Goal: Task Accomplishment & Management: Use online tool/utility

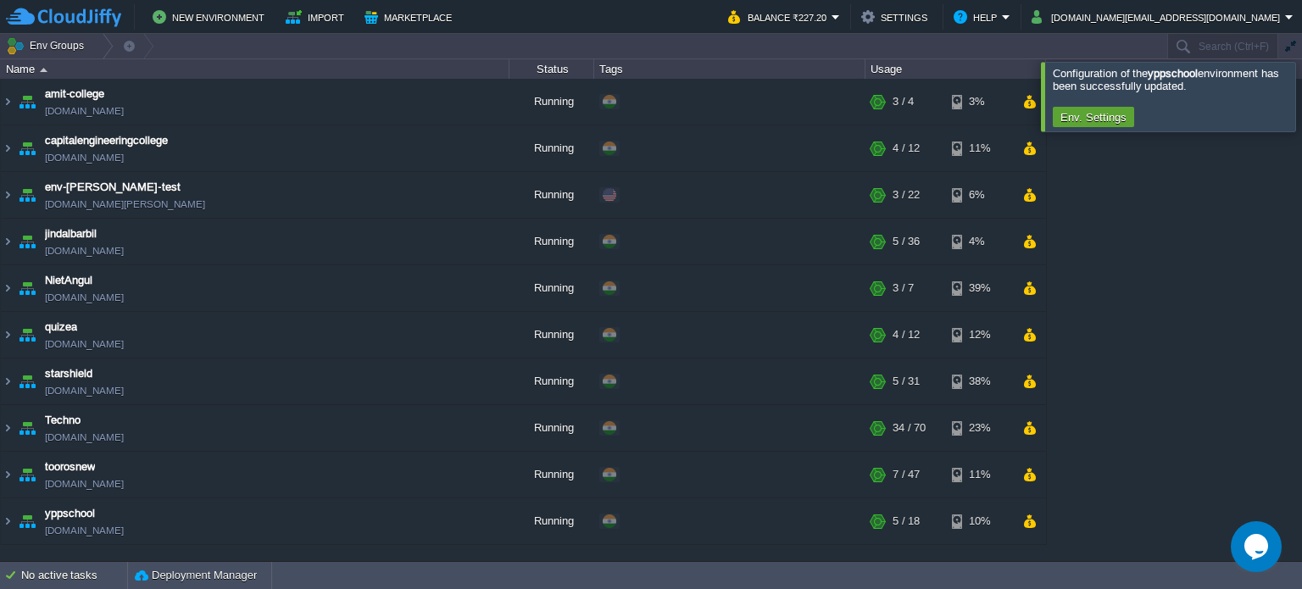
click at [1252, 538] on icon "Chat widget" at bounding box center [1257, 546] width 24 height 25
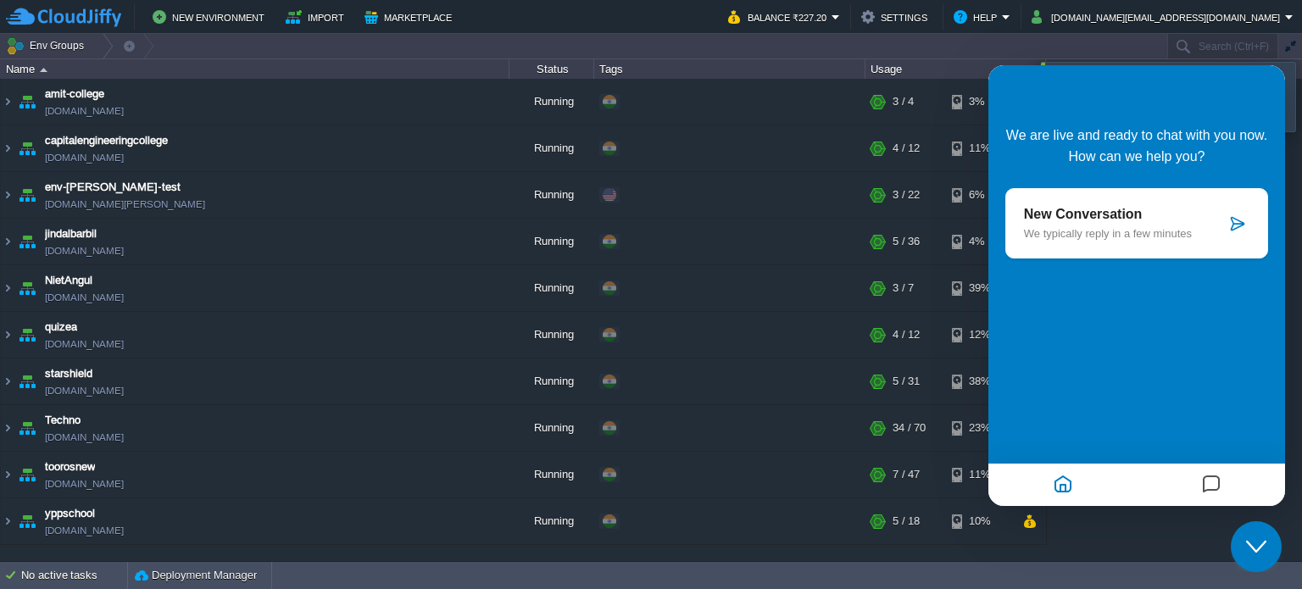
click at [1112, 208] on p "New Conversation" at bounding box center [1125, 214] width 202 height 15
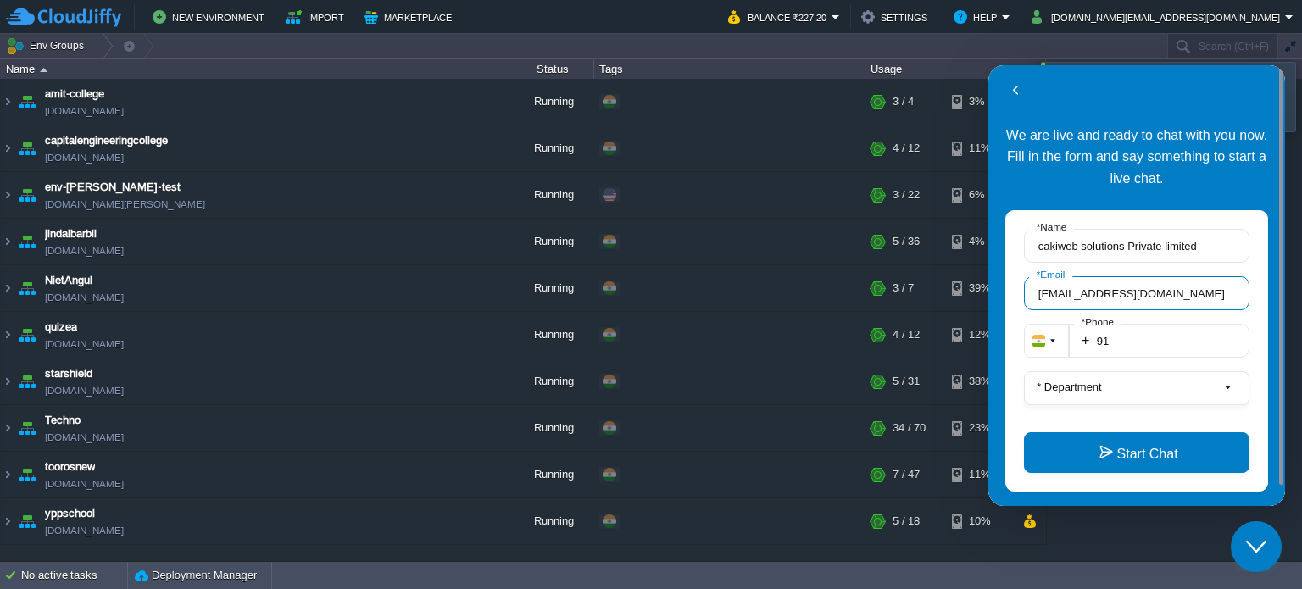
drag, startPoint x: 1178, startPoint y: 290, endPoint x: 1943, endPoint y: 343, distance: 766.7
click at [989, 278] on html "Back Back We are live and ready to chat with you now. Fill in the form and say …" at bounding box center [1137, 285] width 297 height 441
type input "[DOMAIN_NAME][EMAIL_ADDRESS][DOMAIN_NAME]"
type input "919437368484"
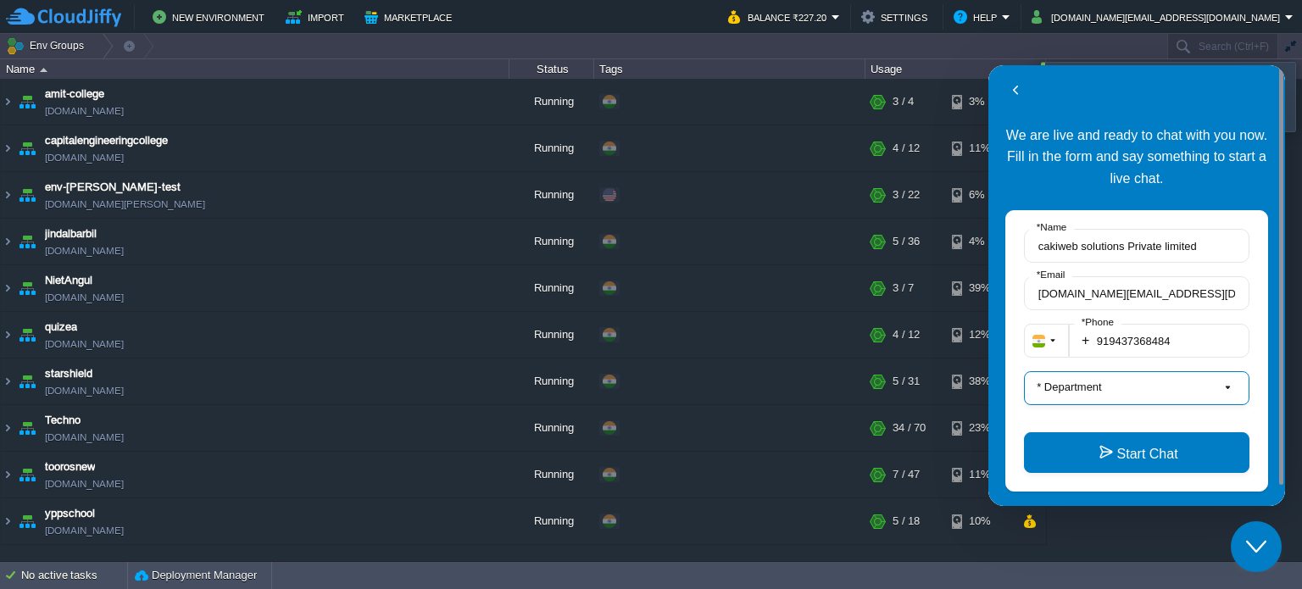
click at [1083, 386] on label "* Department" at bounding box center [1069, 387] width 79 height 13
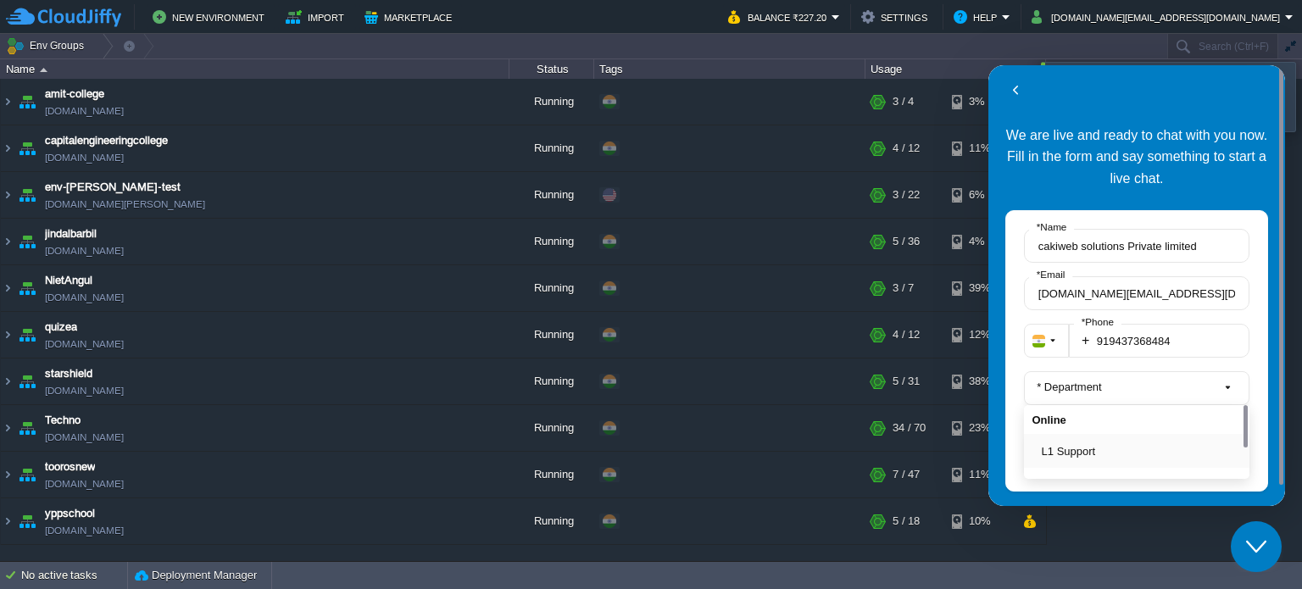
click at [1078, 455] on button "L1 Support" at bounding box center [1142, 452] width 200 height 18
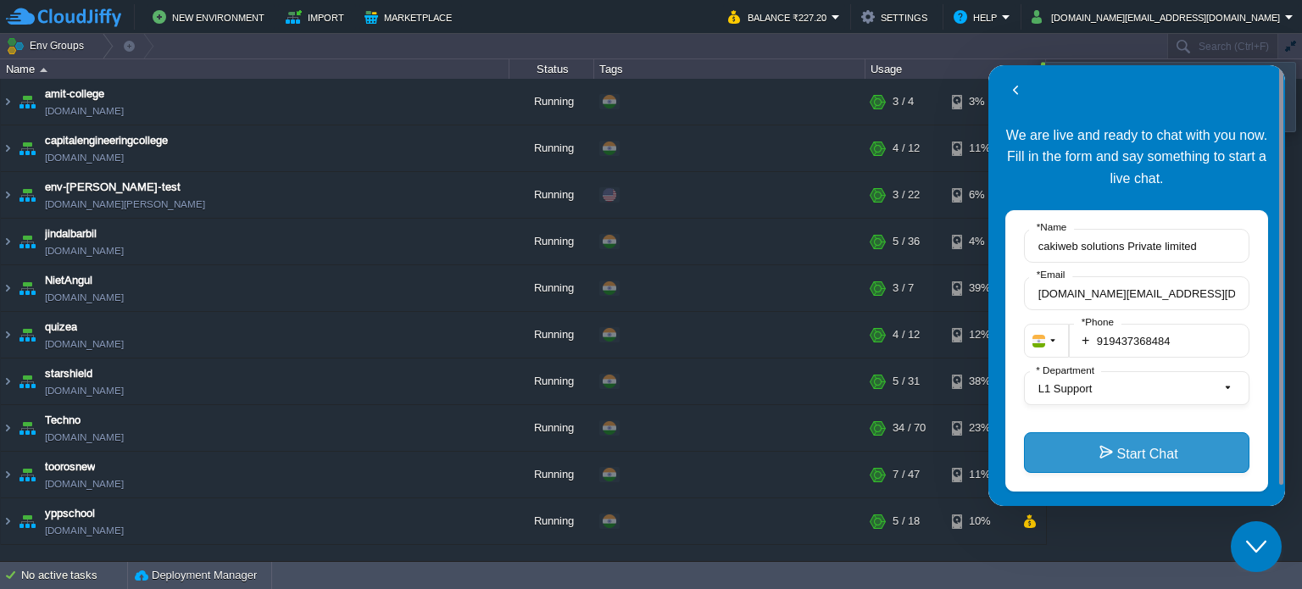
click at [1096, 445] on button "Start Chat" at bounding box center [1137, 452] width 226 height 41
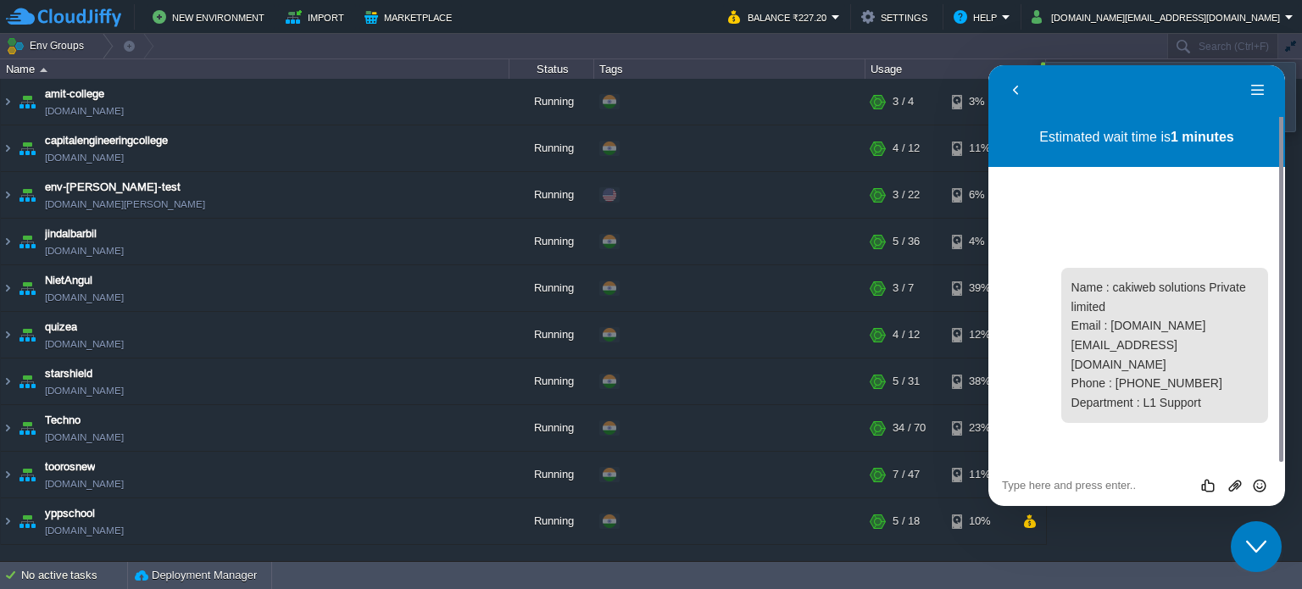
click at [1089, 495] on div "Rate this chat Upload File Insert emoji" at bounding box center [1137, 485] width 297 height 42
click at [1089, 488] on textarea at bounding box center [1137, 486] width 270 height 14
type textarea "Hello"
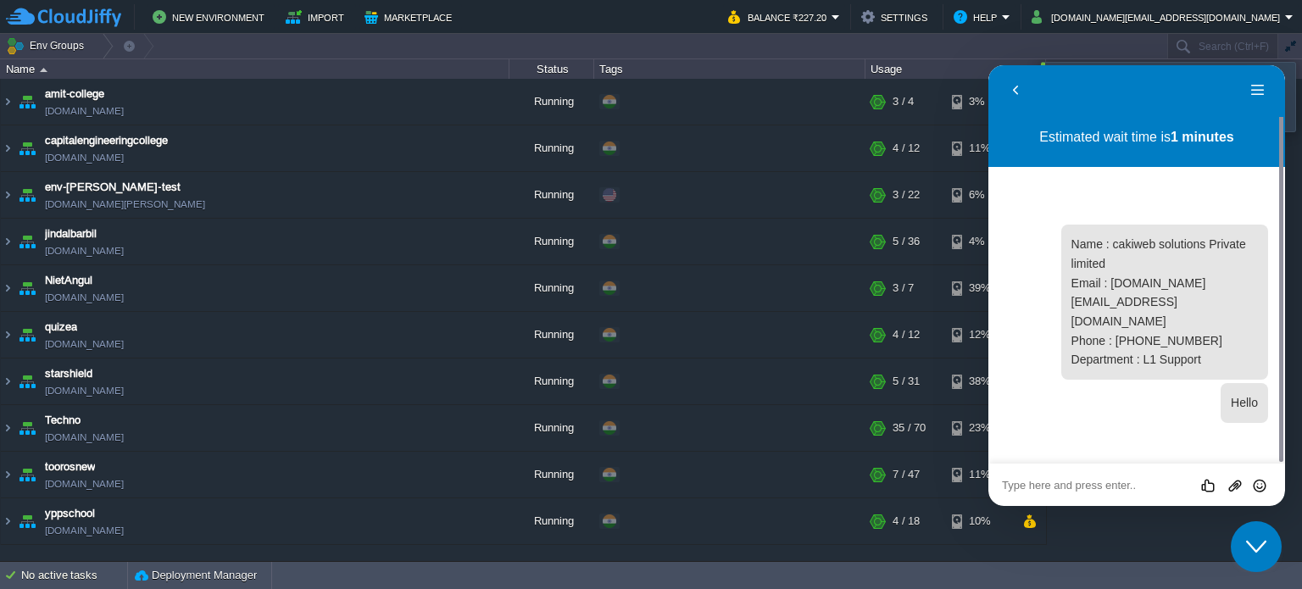
click at [1049, 480] on textarea at bounding box center [1137, 486] width 270 height 14
type textarea "Hello"
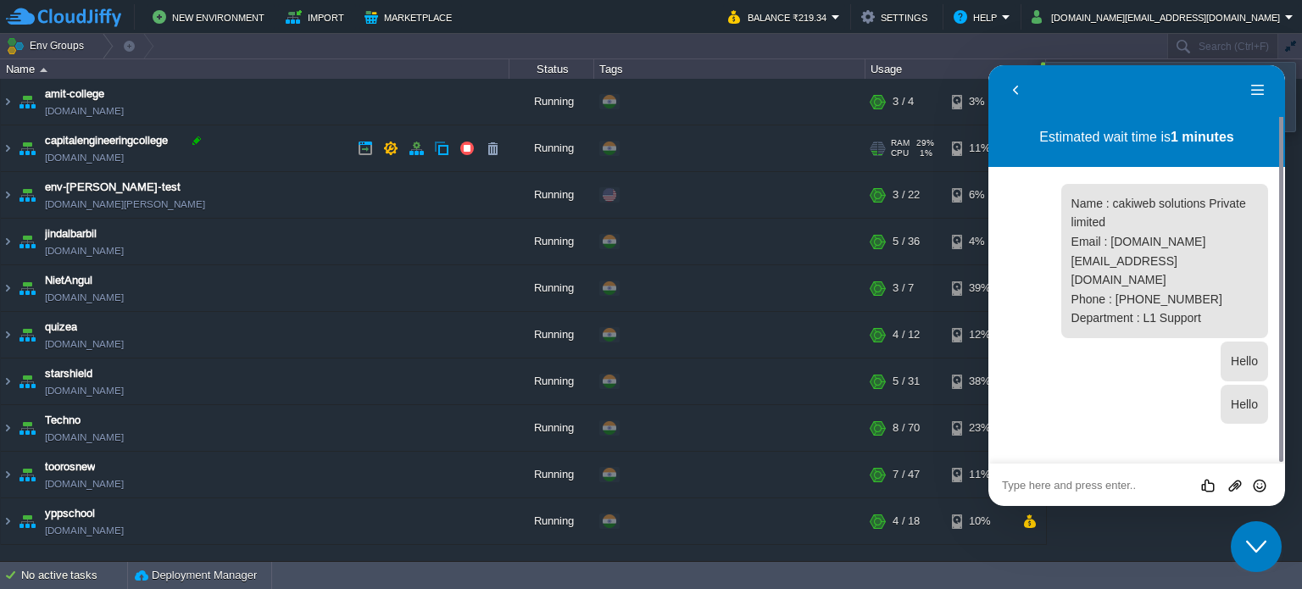
click at [192, 137] on div at bounding box center [196, 140] width 15 height 15
click at [153, 185] on div at bounding box center [158, 187] width 15 height 15
type input "env-[PERSON_NAME]-test"
click at [1257, 538] on icon "Close Chat This icon closes the chat window." at bounding box center [1256, 547] width 20 height 20
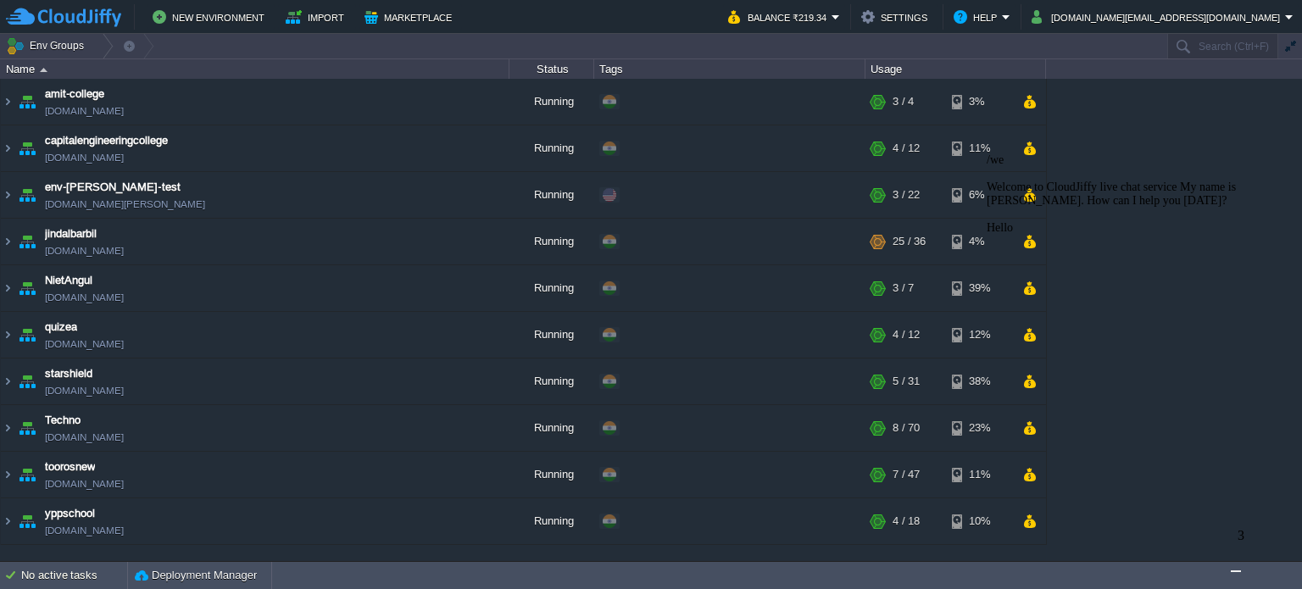
click at [1023, 208] on div "Welcome to CloudJiffy live chat service My name is Chaitanya. How can I help yo…" at bounding box center [1139, 194] width 305 height 27
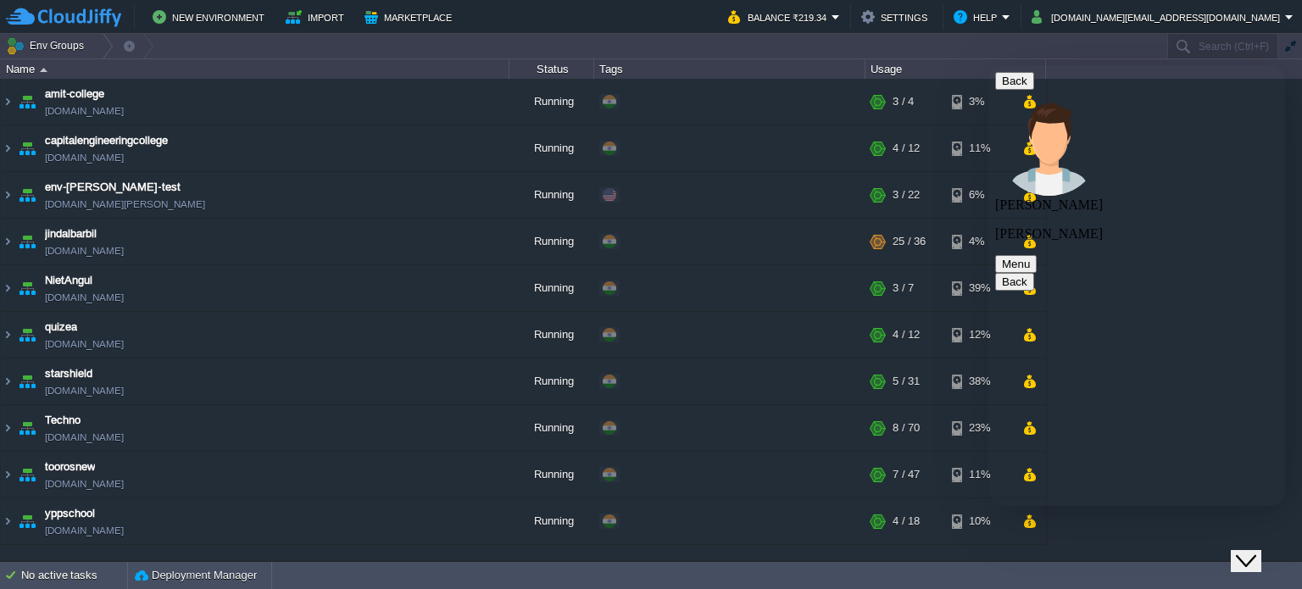
scroll to position [105, 0]
click at [1257, 555] on icon "Chat widget" at bounding box center [1246, 561] width 20 height 12
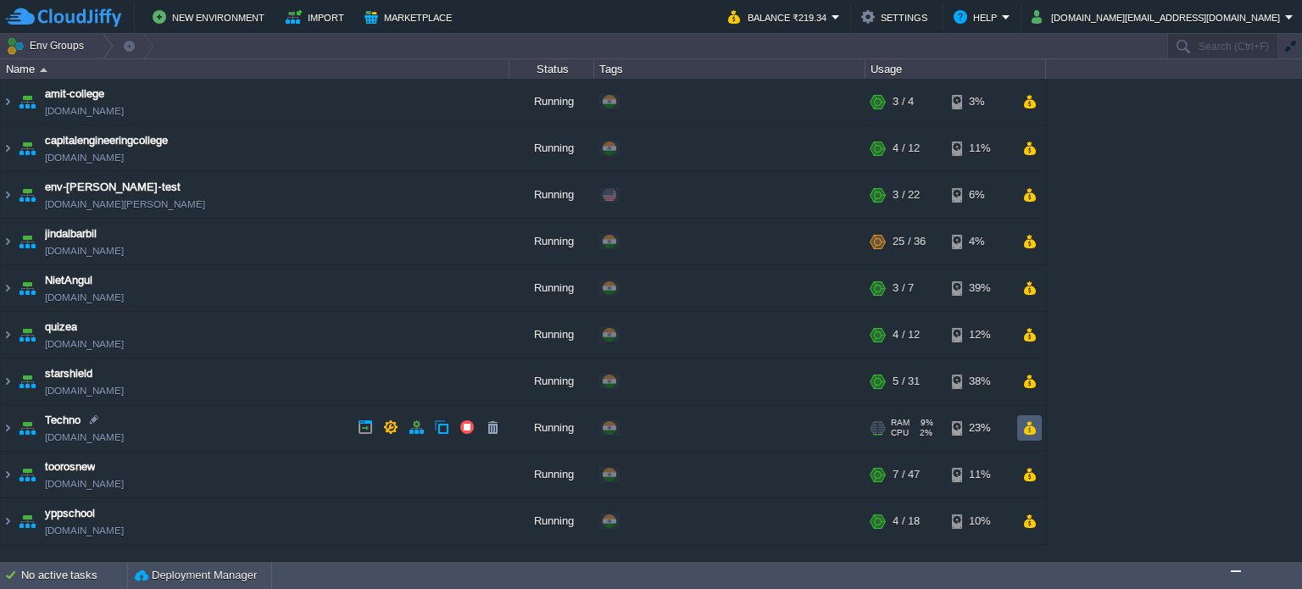
click at [1039, 432] on td at bounding box center [1030, 427] width 25 height 25
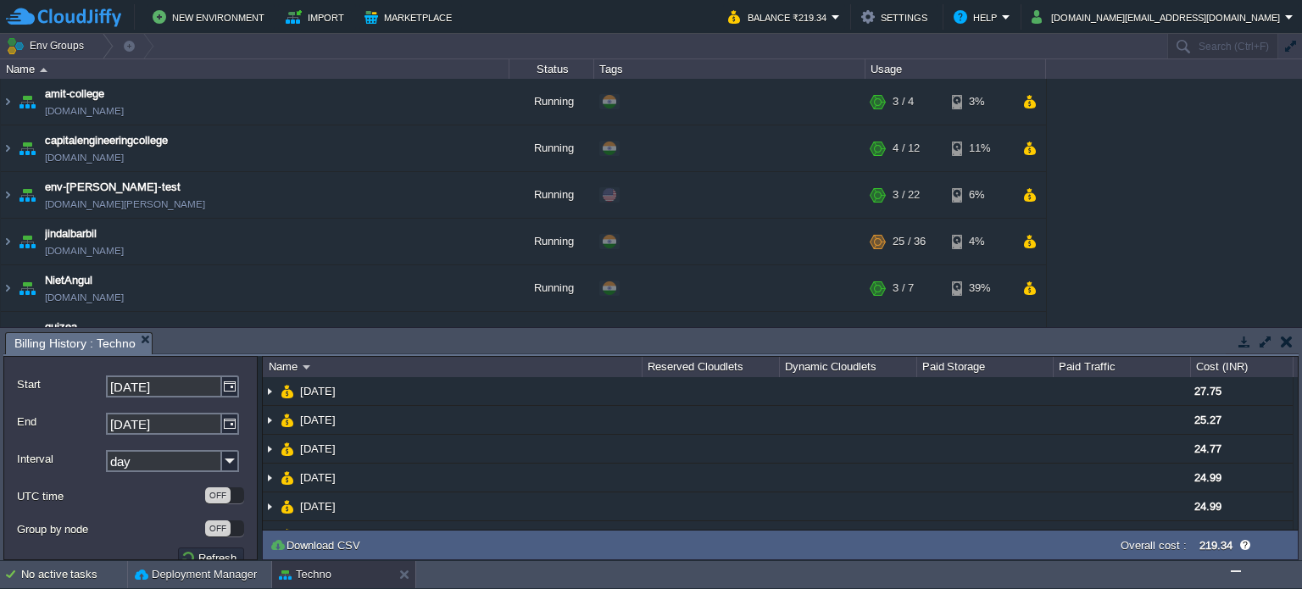
click at [1282, 342] on button "button" at bounding box center [1287, 341] width 12 height 15
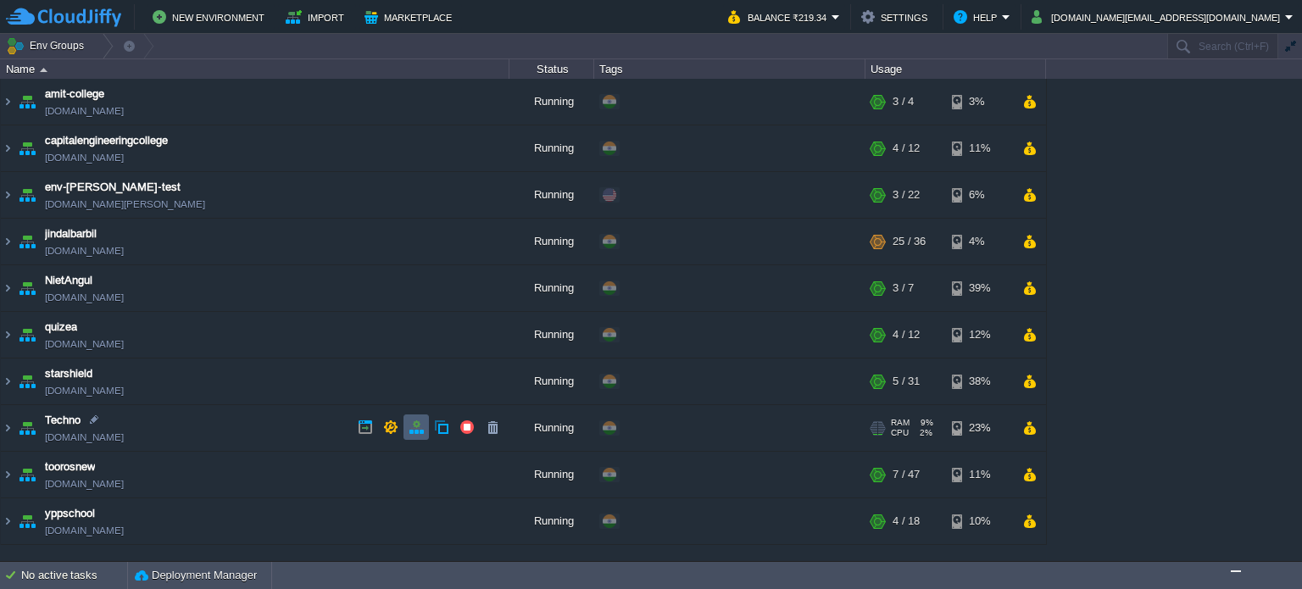
click at [411, 424] on button "button" at bounding box center [416, 427] width 15 height 15
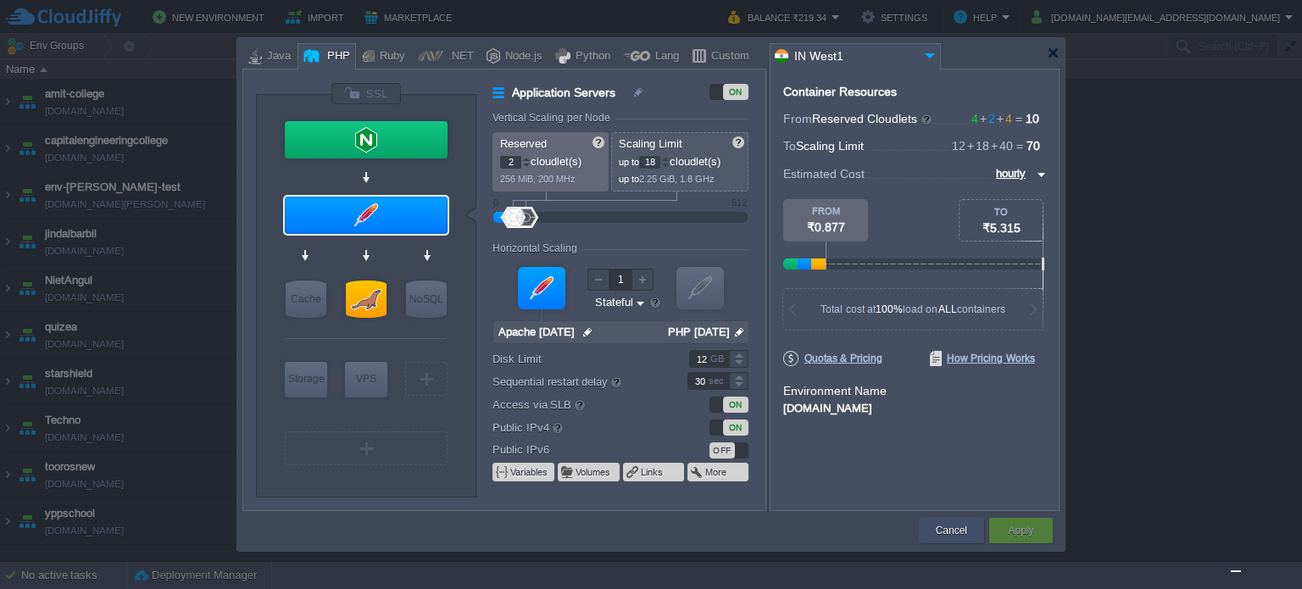
click at [960, 535] on button "Cancel" at bounding box center [951, 530] width 31 height 17
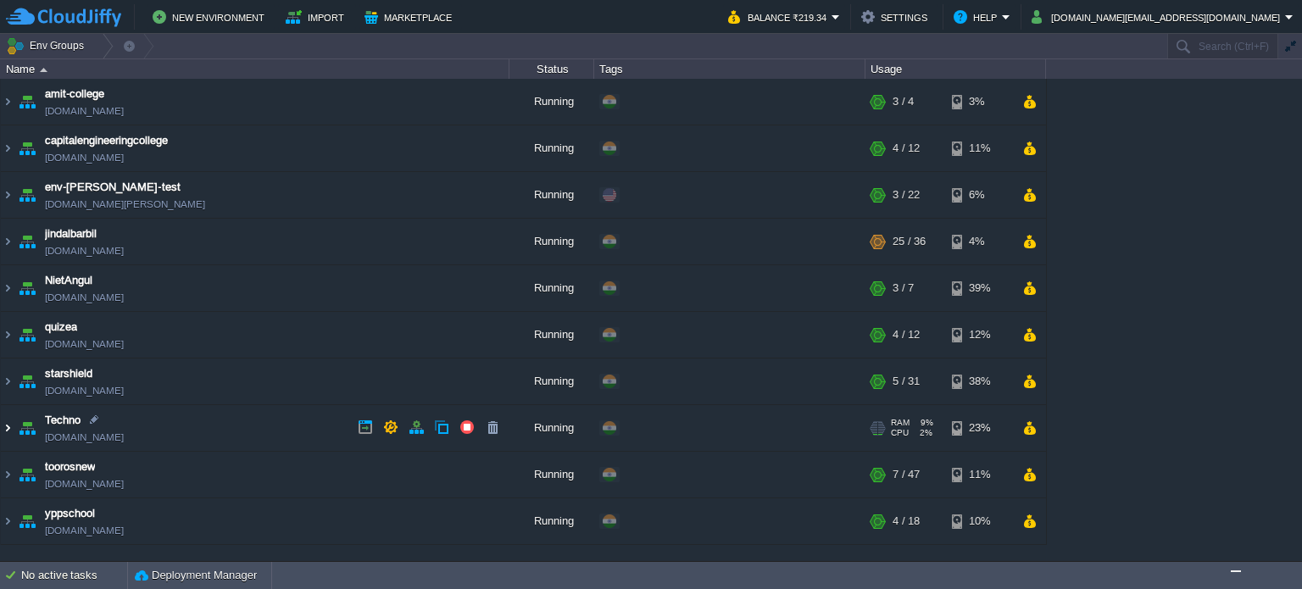
click at [7, 425] on img at bounding box center [8, 428] width 14 height 46
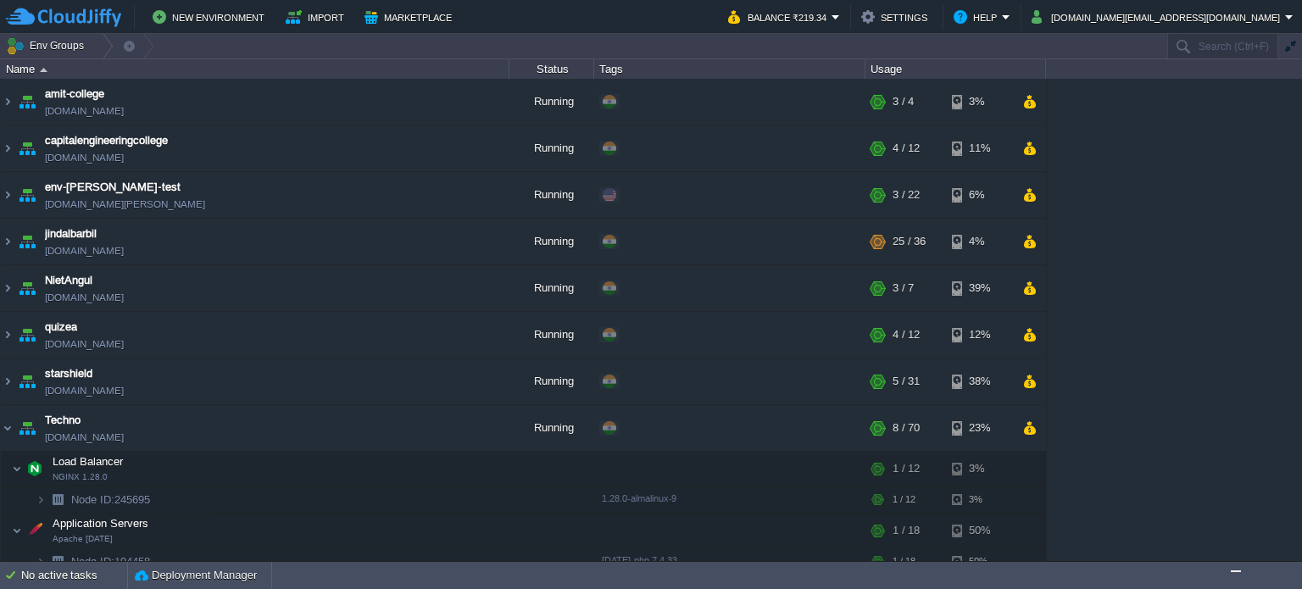
scroll to position [170, 0]
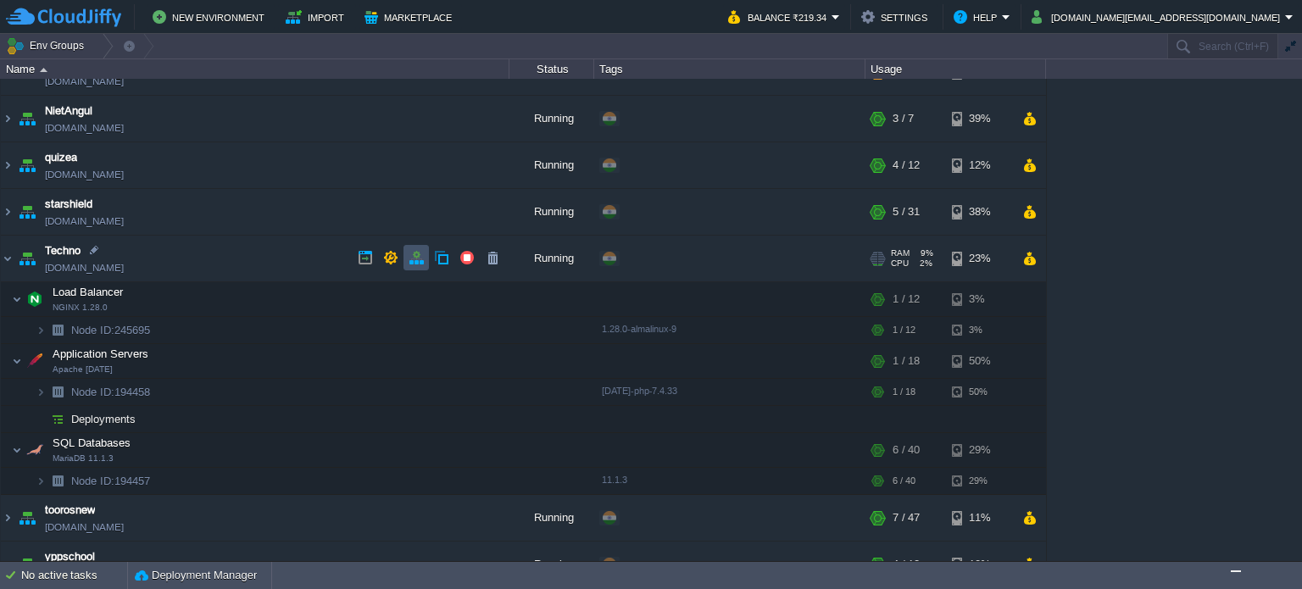
click at [414, 258] on button "button" at bounding box center [416, 257] width 15 height 15
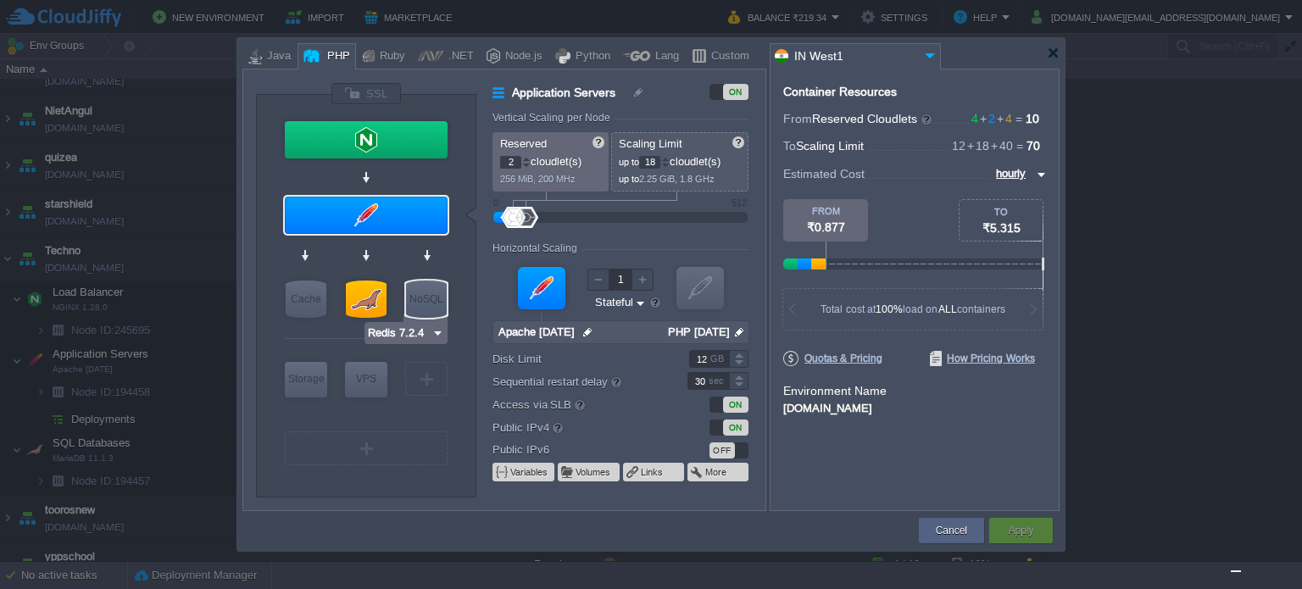
type input "MariaDB 11.1.3"
click at [369, 302] on div at bounding box center [366, 299] width 41 height 37
type input "SQL Databases"
type input "4"
type input "40"
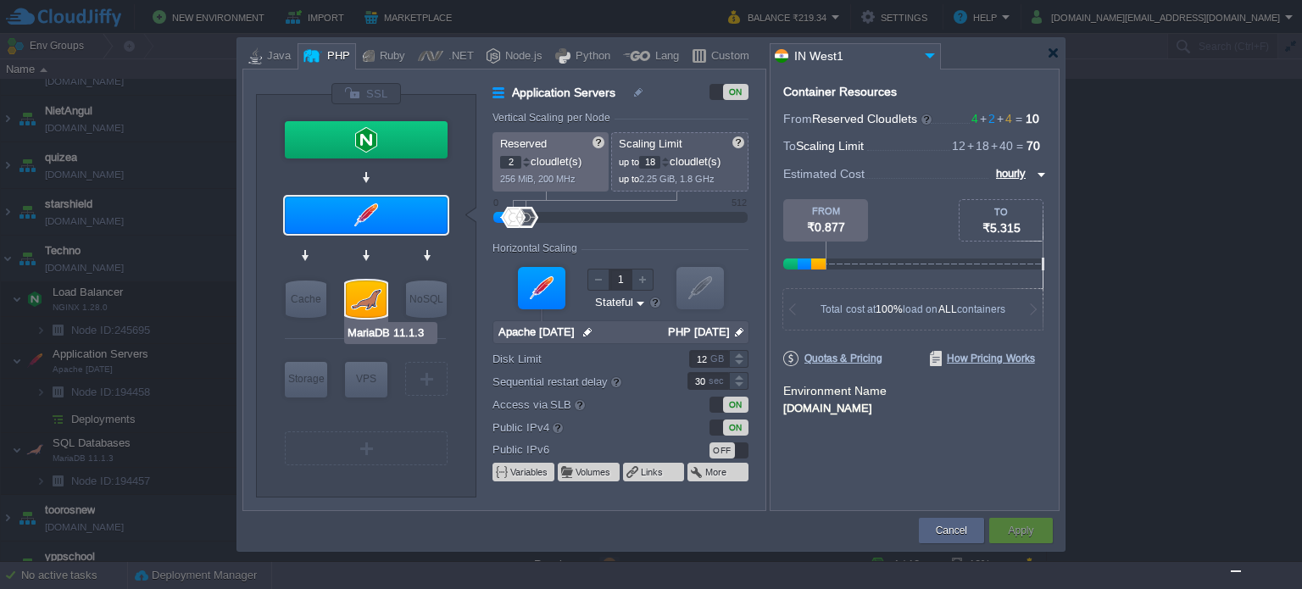
type input "MariaDB 11.1.3"
type input "null"
type input "11.1.3"
type input "Stateless"
type input "10"
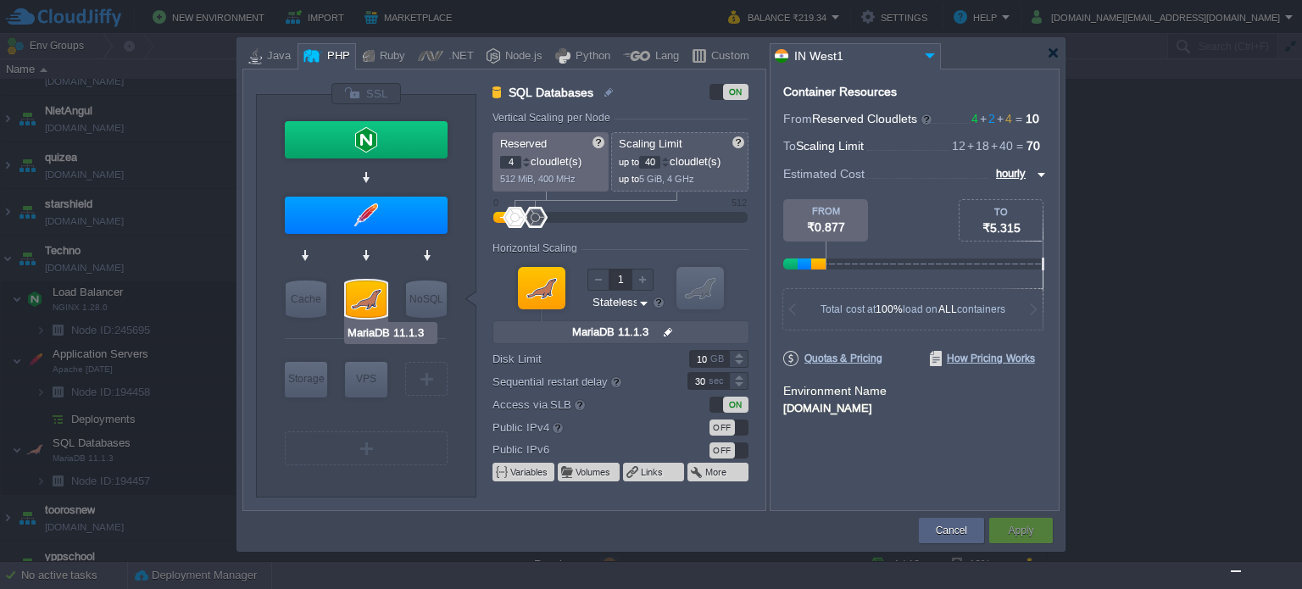
type input "Redis 7.2.4"
click at [667, 164] on div at bounding box center [665, 166] width 8 height 6
click at [667, 156] on div at bounding box center [665, 159] width 8 height 6
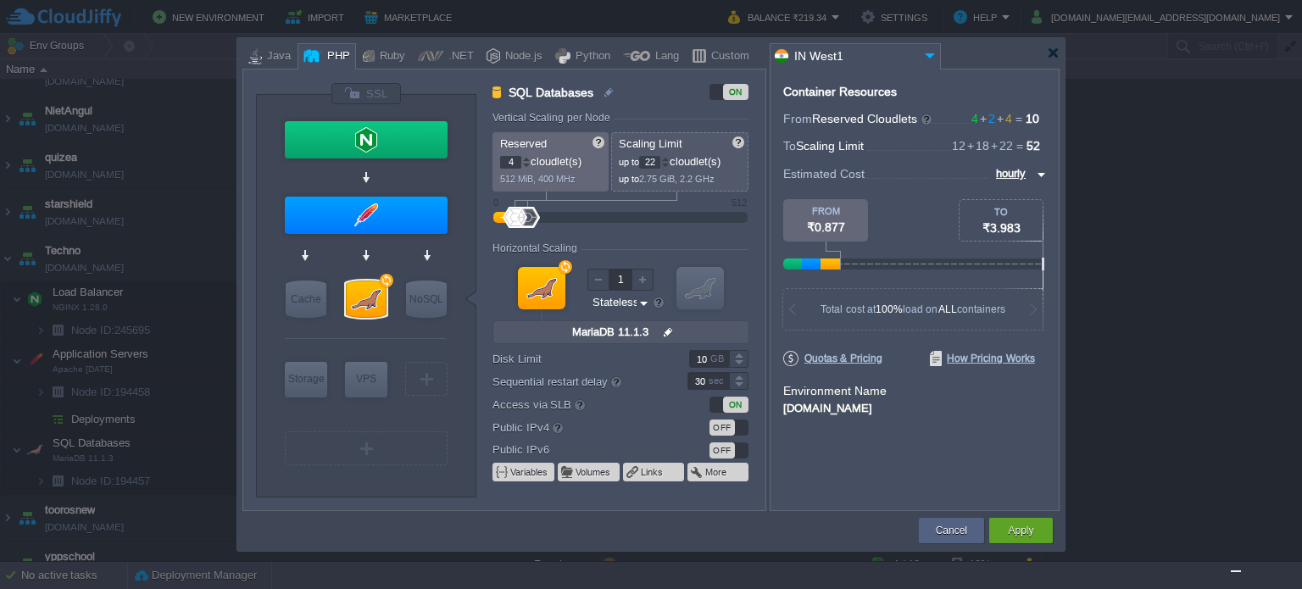
type input "23"
click at [667, 156] on div at bounding box center [665, 159] width 8 height 6
click at [1024, 541] on div "Apply" at bounding box center [1021, 530] width 38 height 25
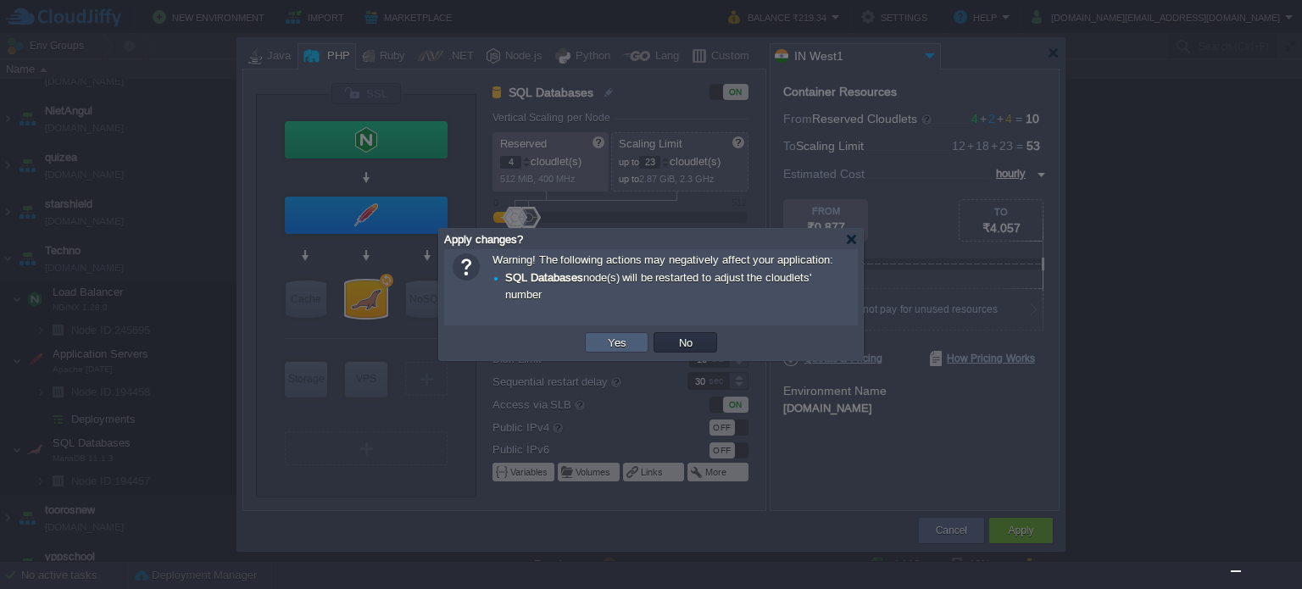
click at [616, 343] on button "Yes" at bounding box center [617, 342] width 29 height 15
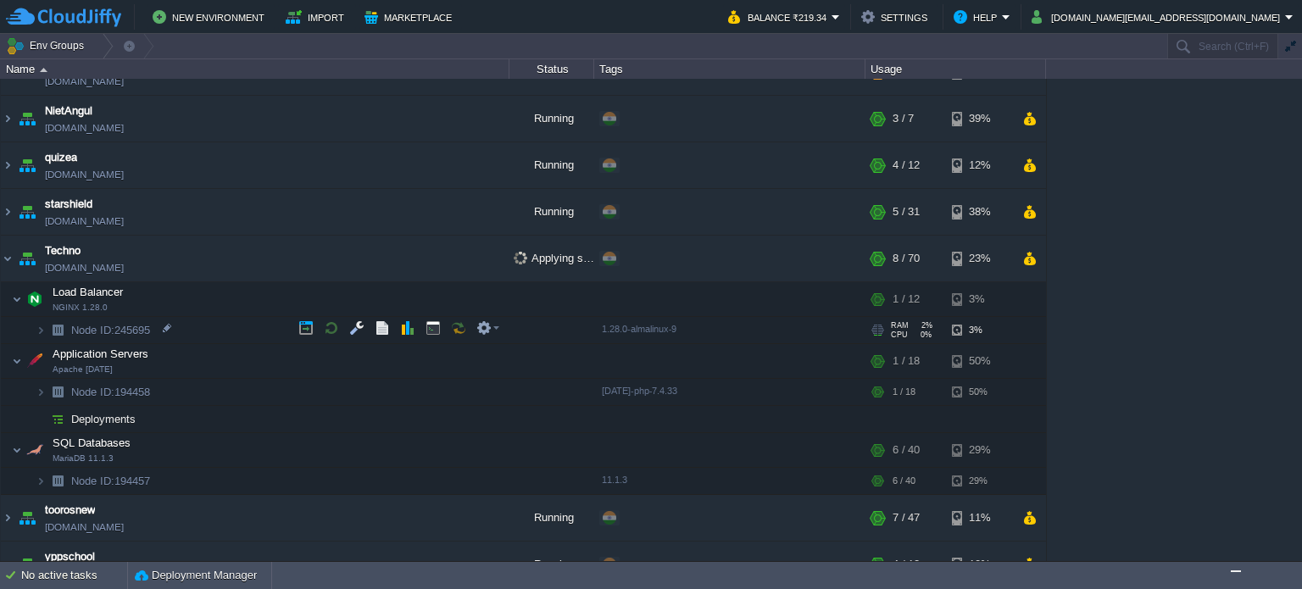
scroll to position [0, 0]
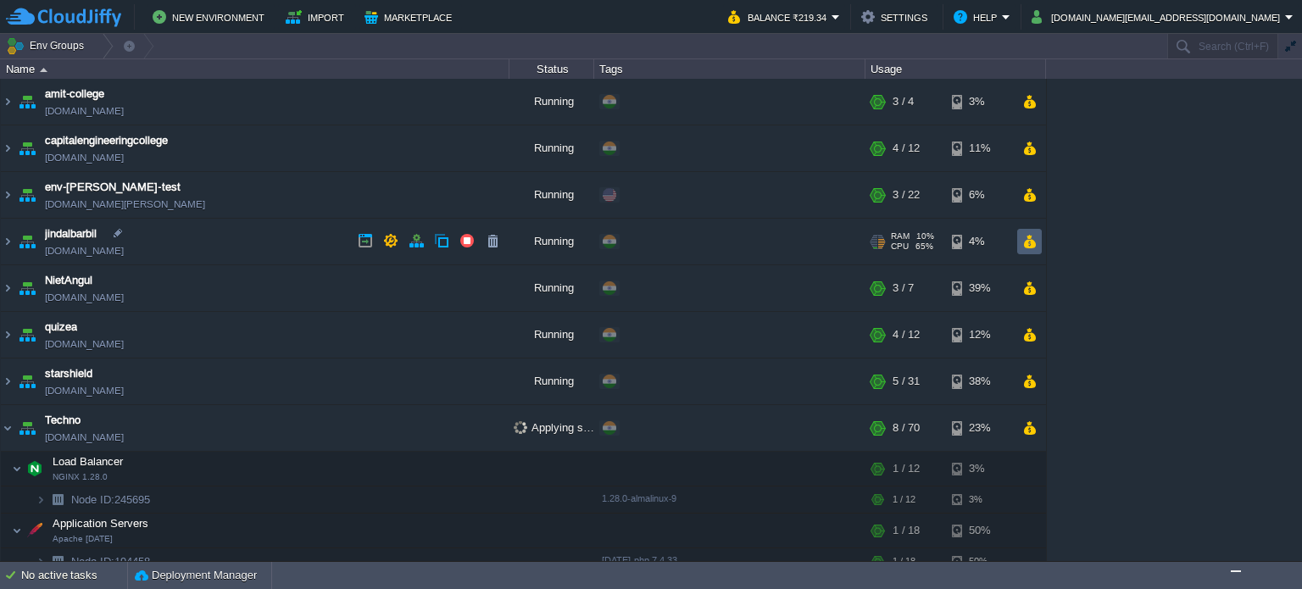
click at [1028, 235] on button "button" at bounding box center [1030, 241] width 14 height 15
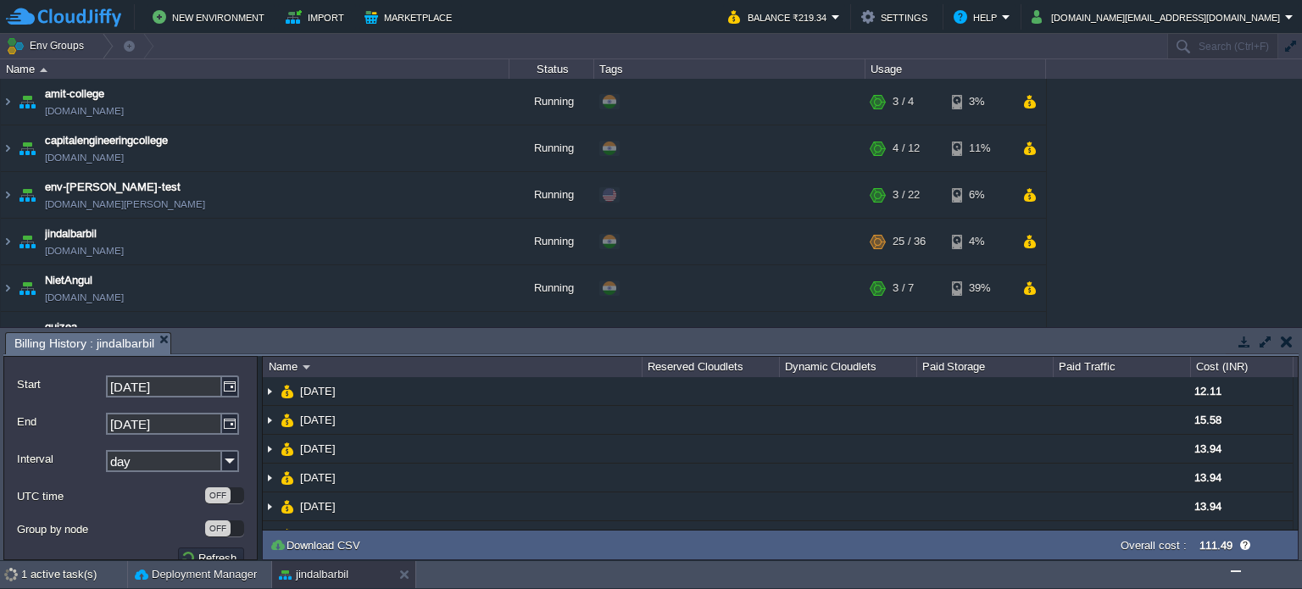
click at [1278, 337] on td at bounding box center [1286, 342] width 21 height 20
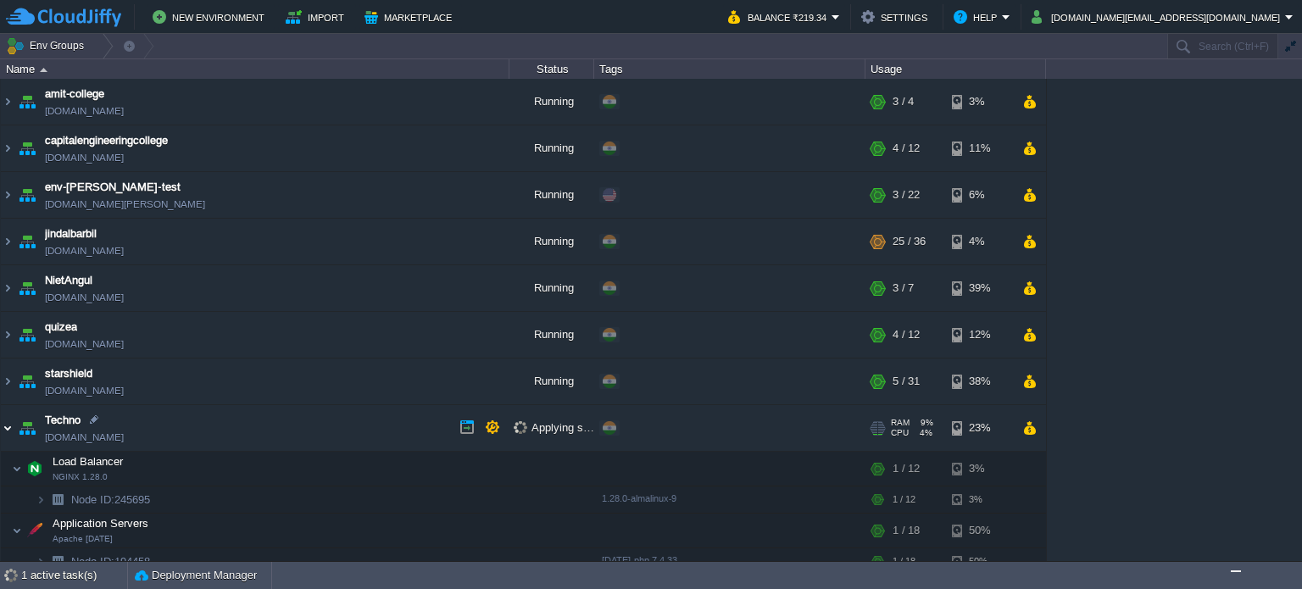
click at [14, 423] on img at bounding box center [8, 428] width 14 height 46
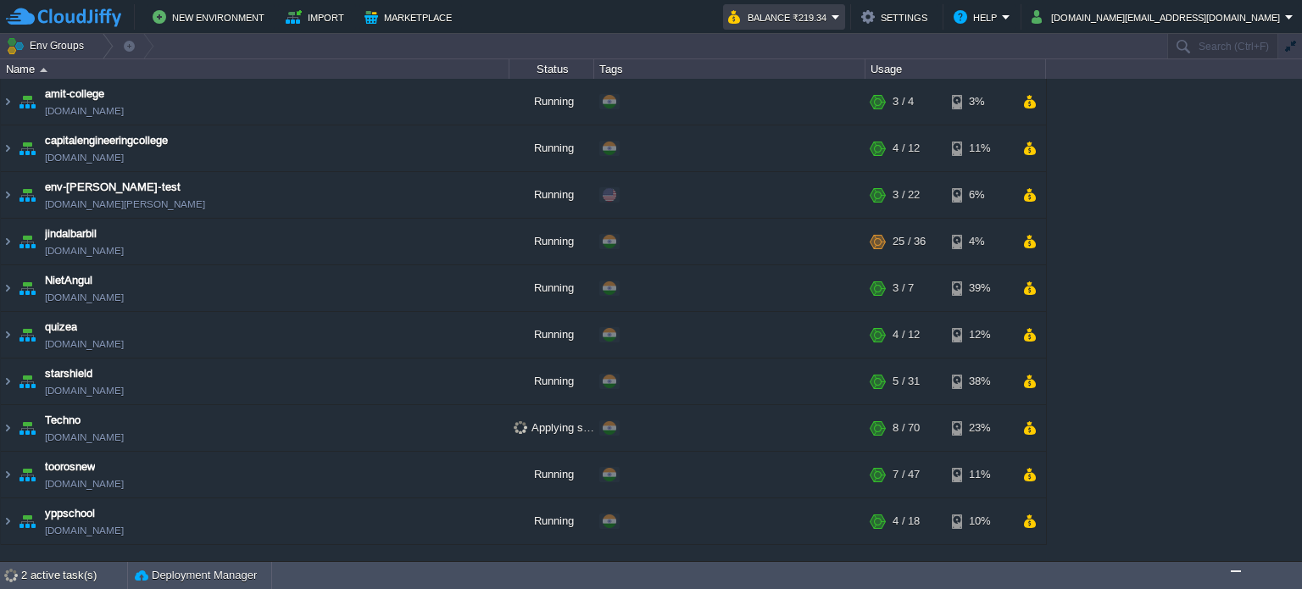
click at [840, 15] on em "Balance ₹219.34" at bounding box center [784, 17] width 112 height 20
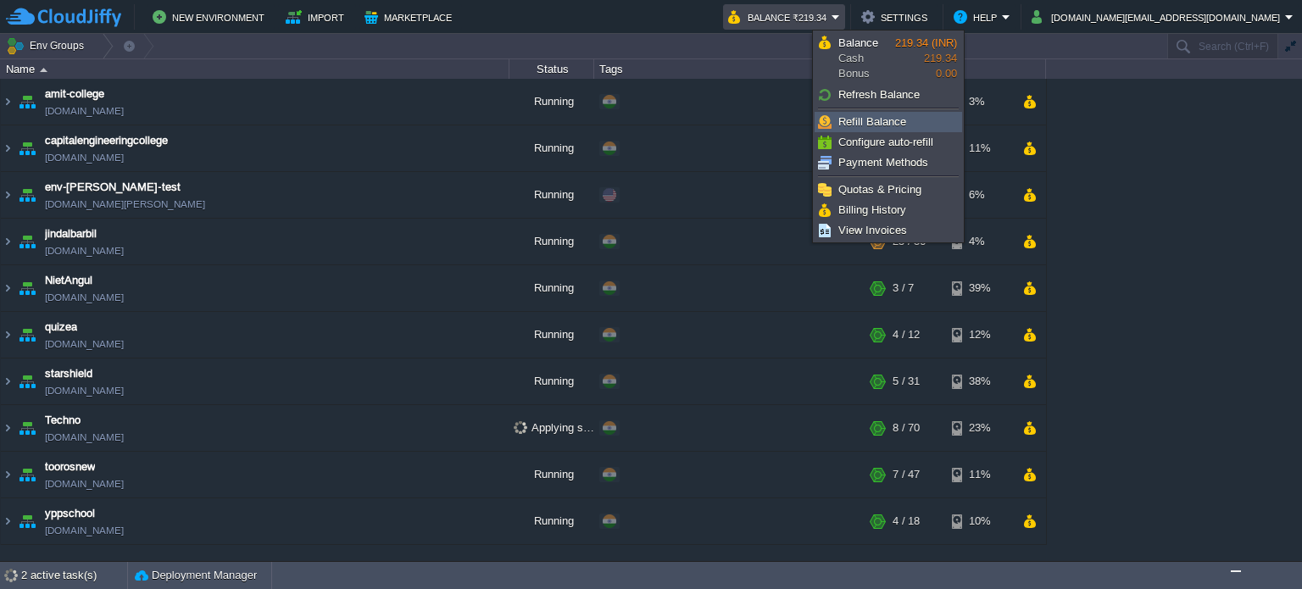
click at [892, 125] on span "Refill Balance" at bounding box center [873, 121] width 68 height 13
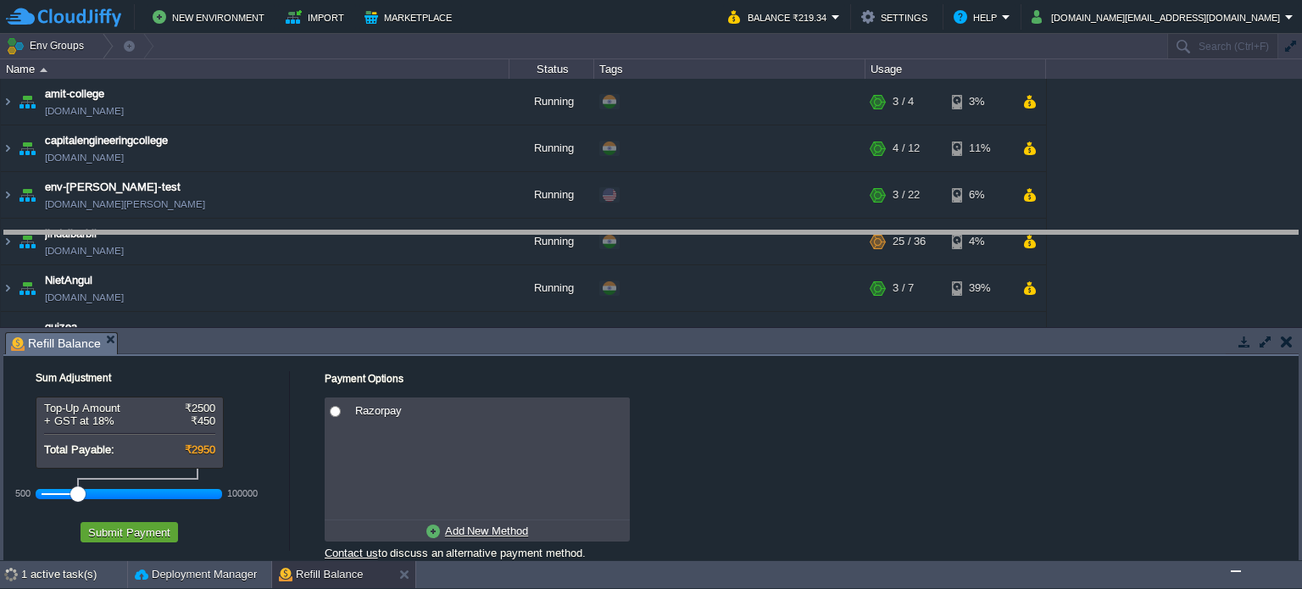
drag, startPoint x: 616, startPoint y: 352, endPoint x: 656, endPoint y: 233, distance: 125.5
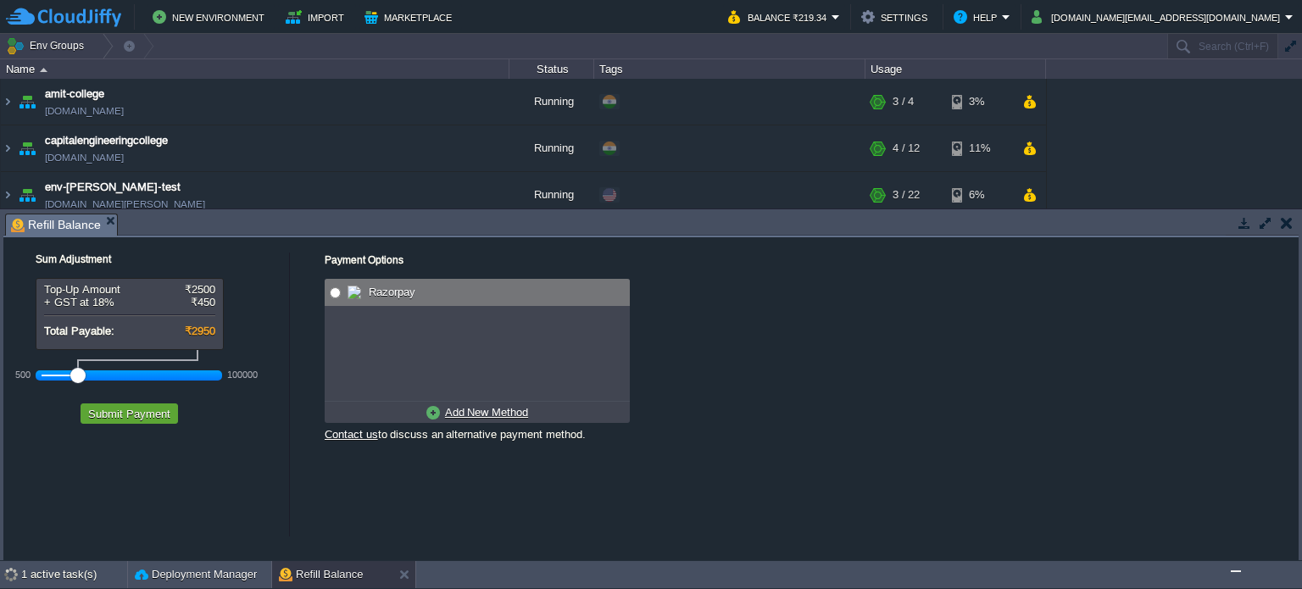
radio input "true"
click at [339, 293] on input "radio" at bounding box center [335, 292] width 11 height 11
click at [63, 376] on div at bounding box center [130, 375] width 176 height 15
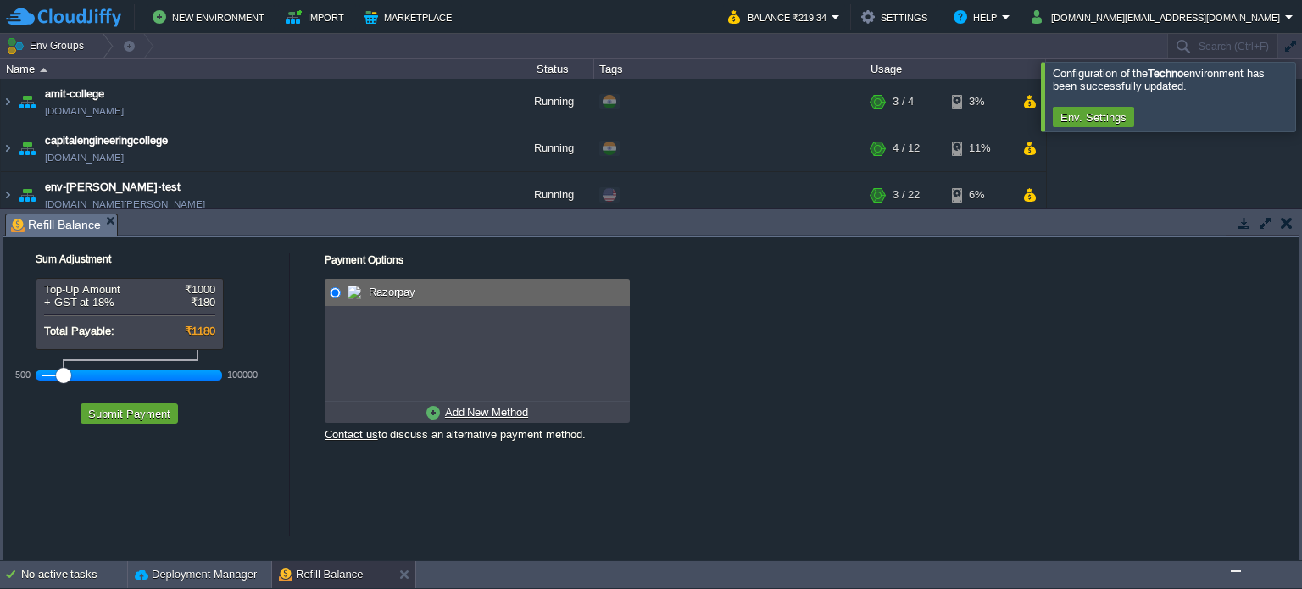
click at [516, 404] on link "Add New Method" at bounding box center [477, 412] width 110 height 21
radio input "true"
click at [478, 282] on div "Credit/Debit/Netbanking via RazorPay" at bounding box center [486, 292] width 285 height 27
click at [114, 415] on button "Submit Payment" at bounding box center [129, 413] width 92 height 15
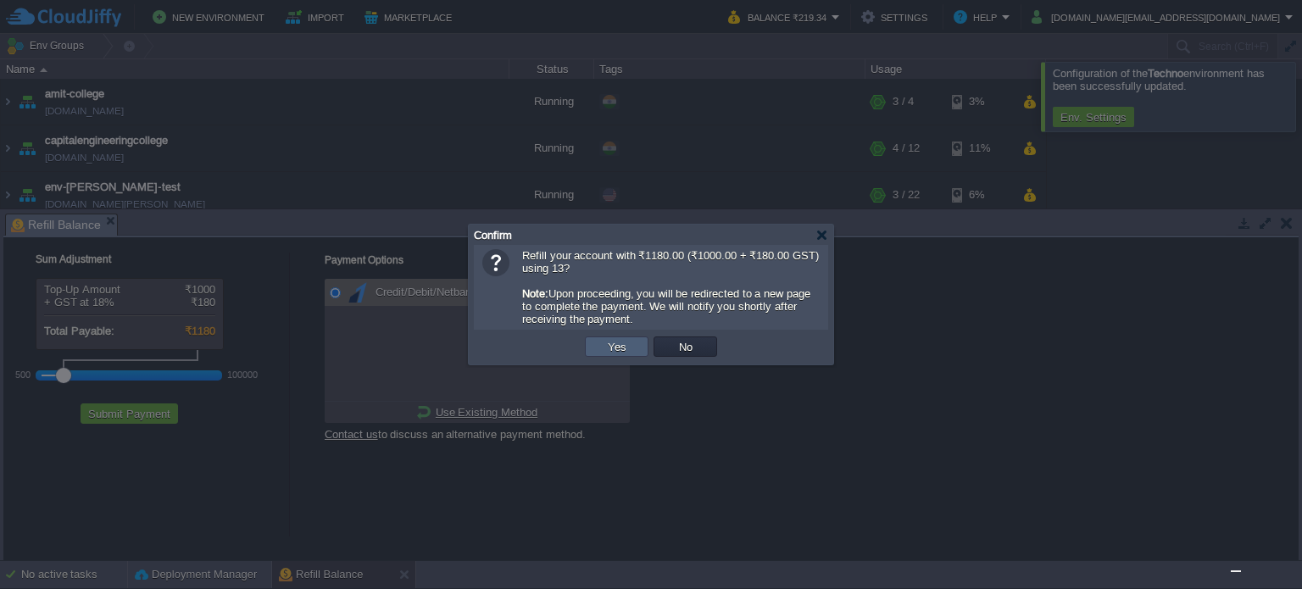
click at [627, 348] on button "Yes" at bounding box center [617, 346] width 29 height 15
